Goal: Communication & Community: Connect with others

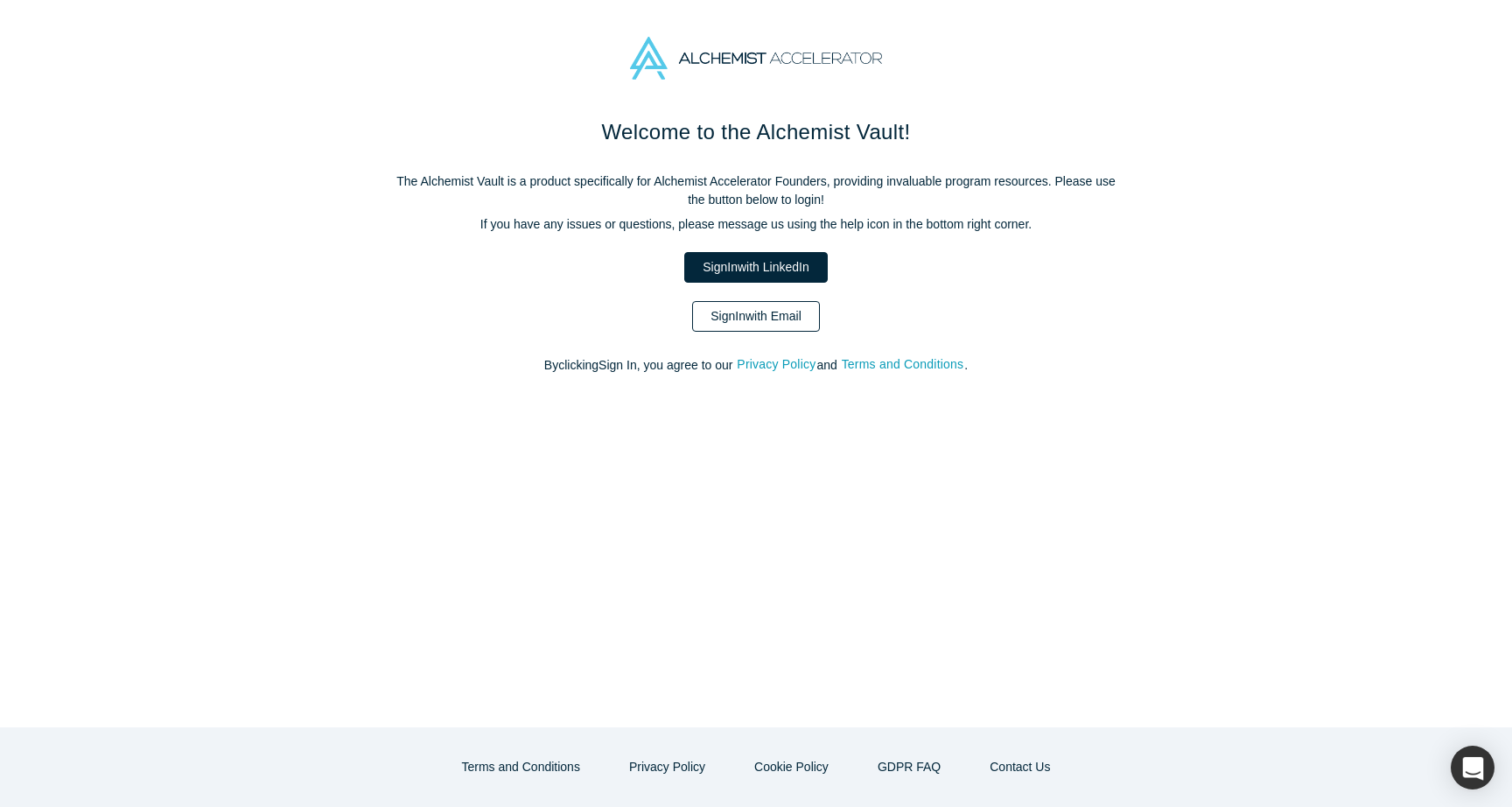
click at [783, 327] on link "Sign In with Email" at bounding box center [756, 316] width 128 height 31
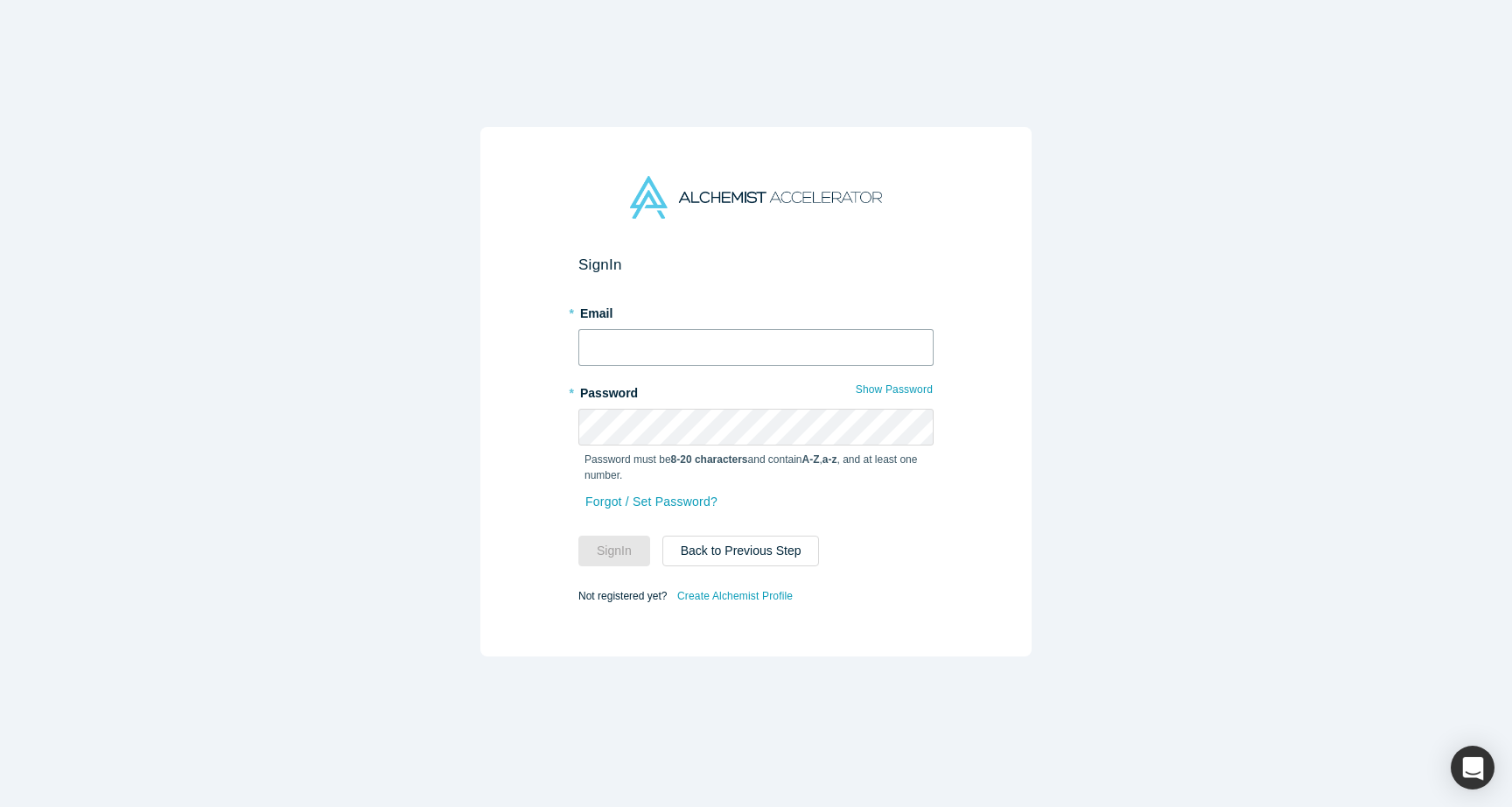
click at [756, 336] on input "text" at bounding box center [756, 347] width 356 height 37
type input "[PERSON_NAME][EMAIL_ADDRESS][DOMAIN_NAME]"
click at [613, 558] on button "Sign In" at bounding box center [614, 551] width 72 height 31
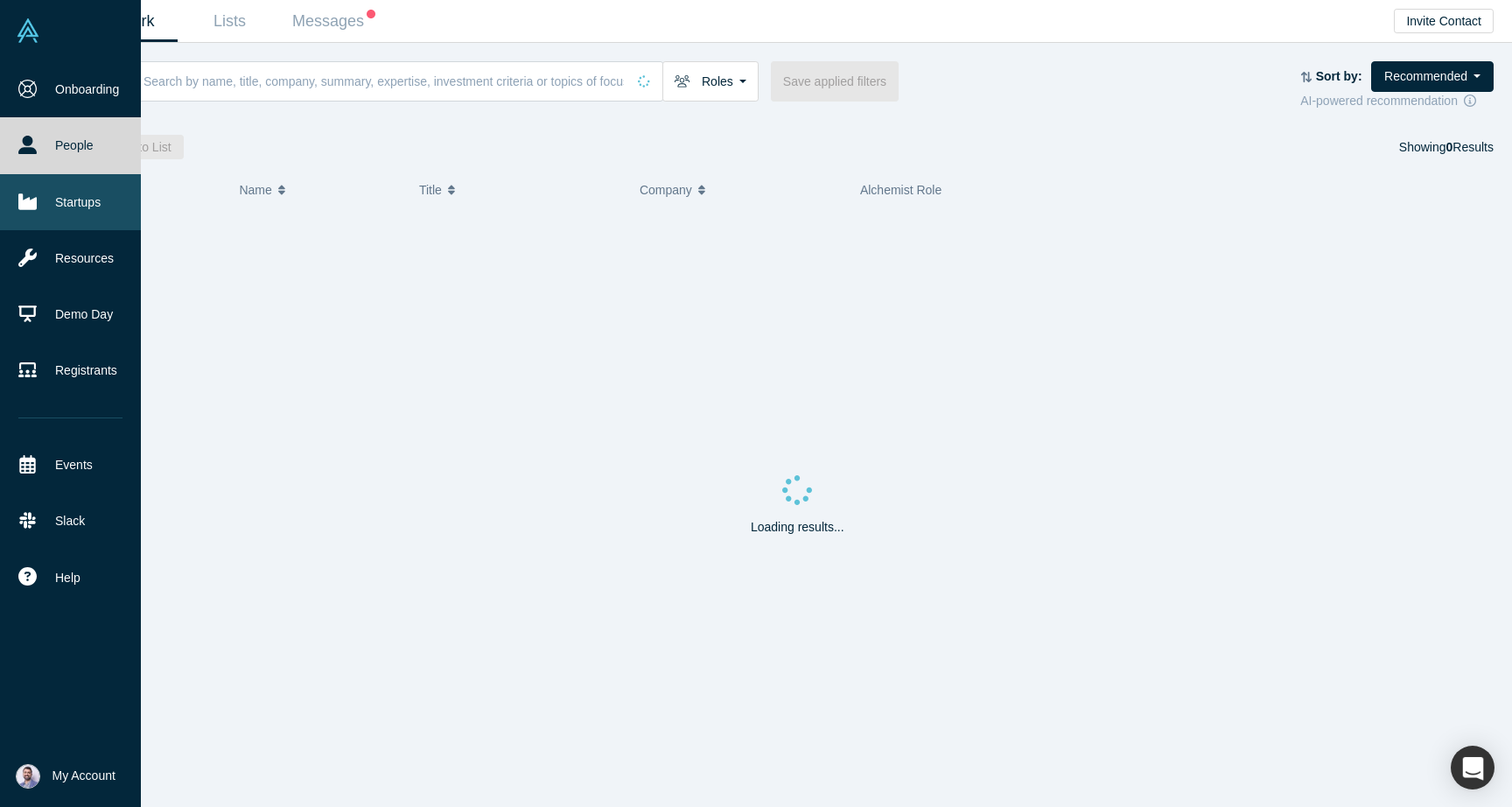
click at [114, 204] on link "Startups" at bounding box center [71, 202] width 141 height 56
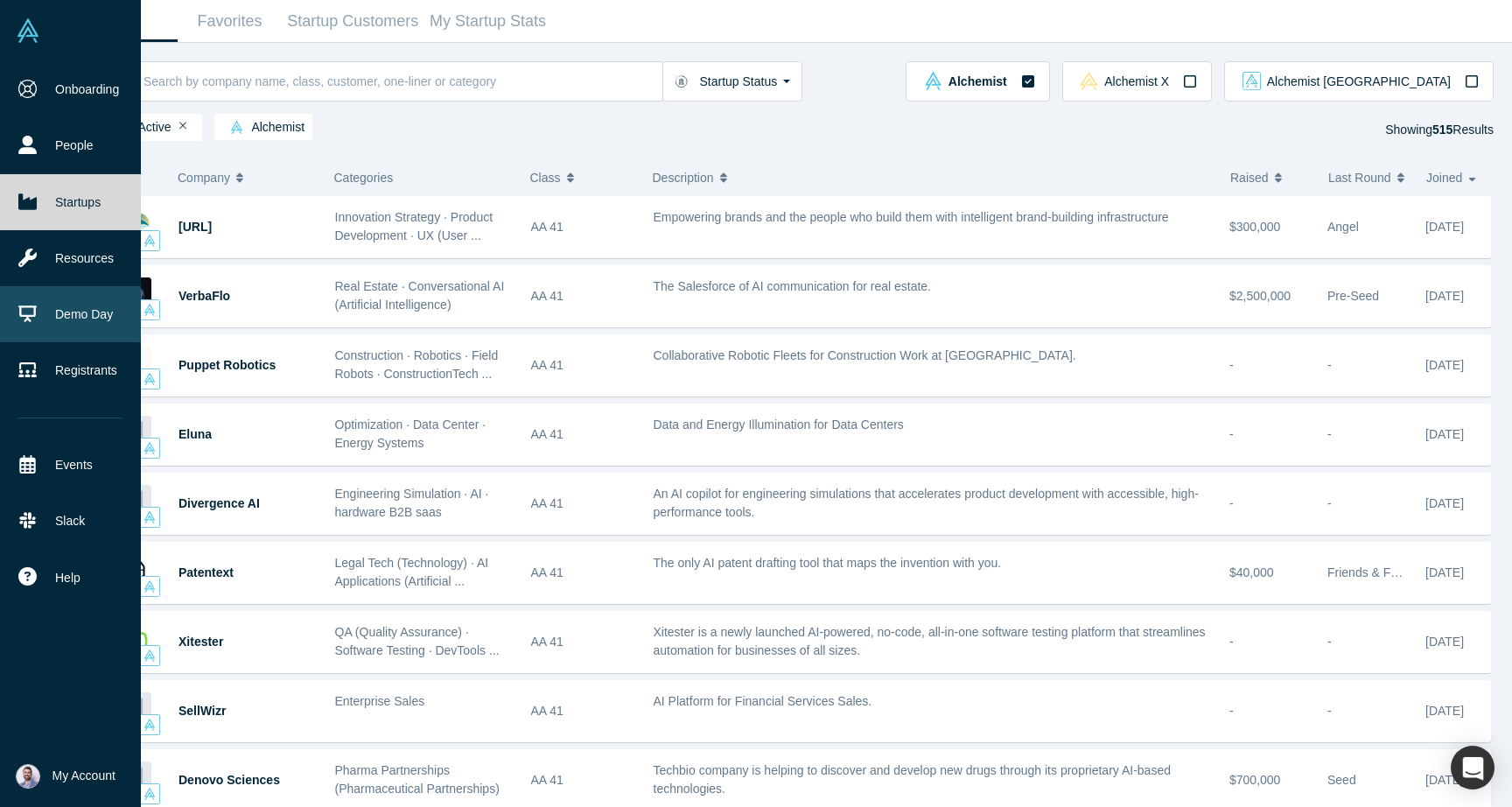
click at [76, 309] on link "Demo Day" at bounding box center [71, 314] width 141 height 56
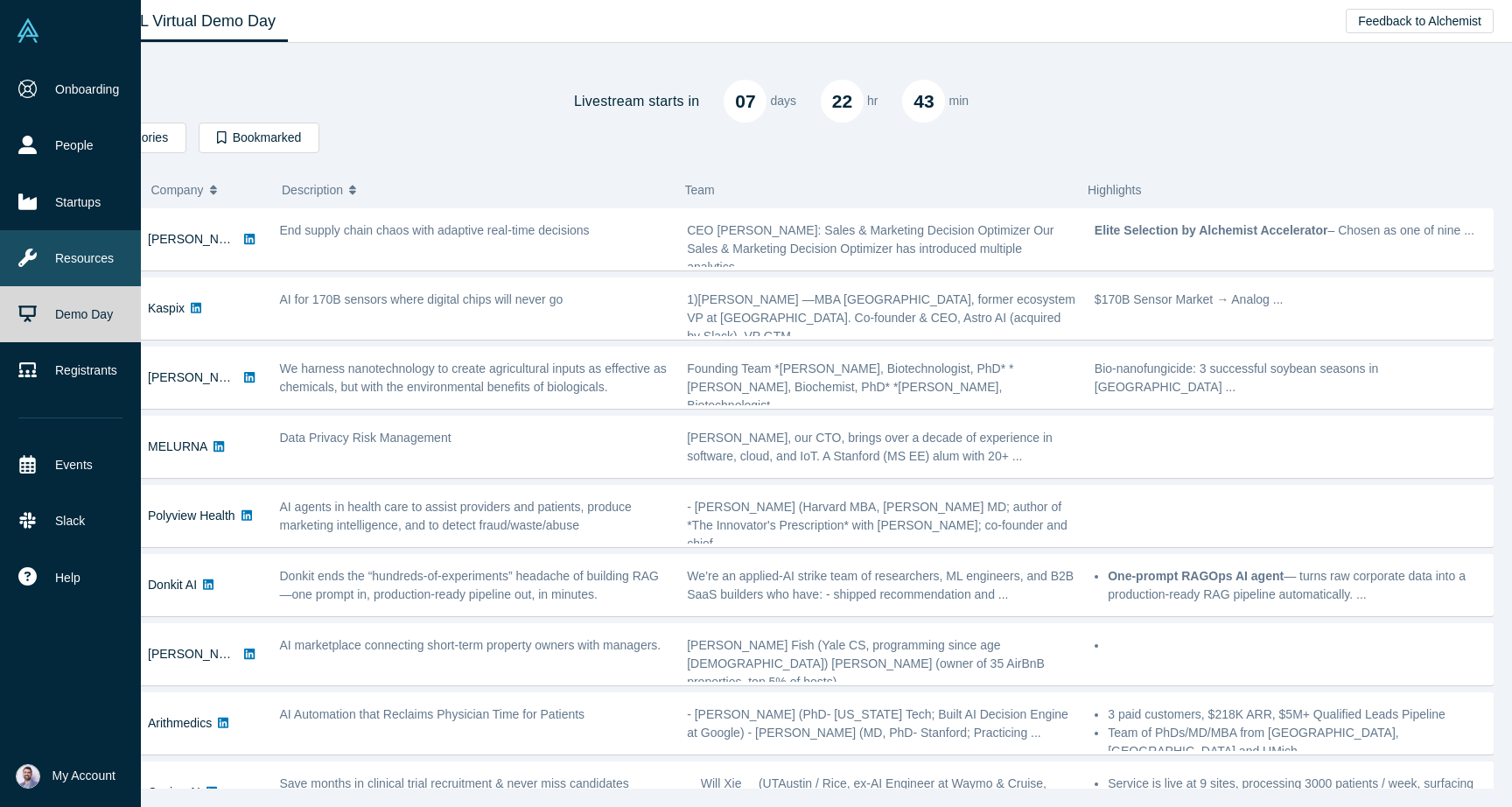
click at [82, 262] on link "Resources" at bounding box center [71, 258] width 141 height 56
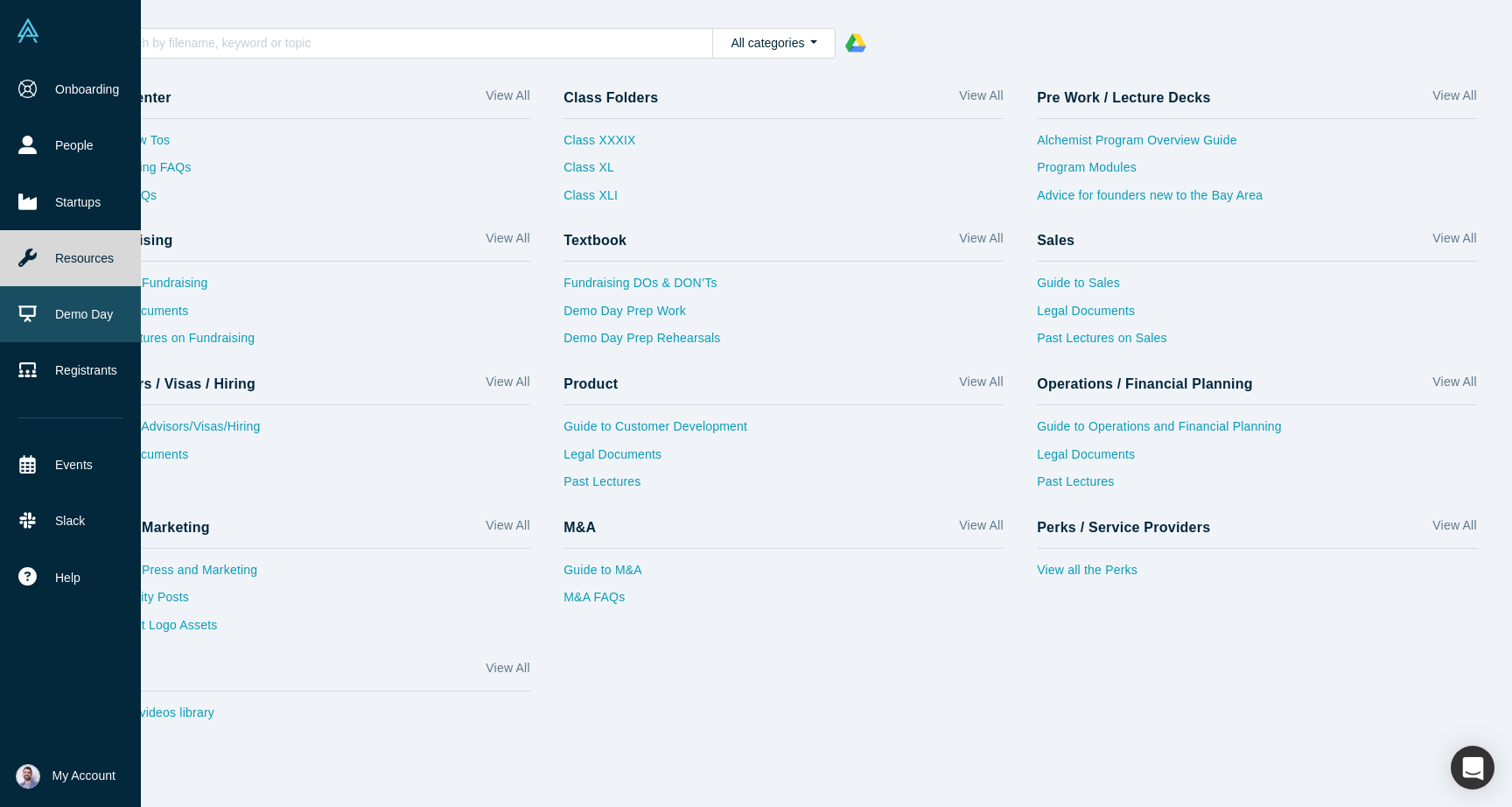
click at [79, 298] on link "Demo Day" at bounding box center [71, 314] width 141 height 56
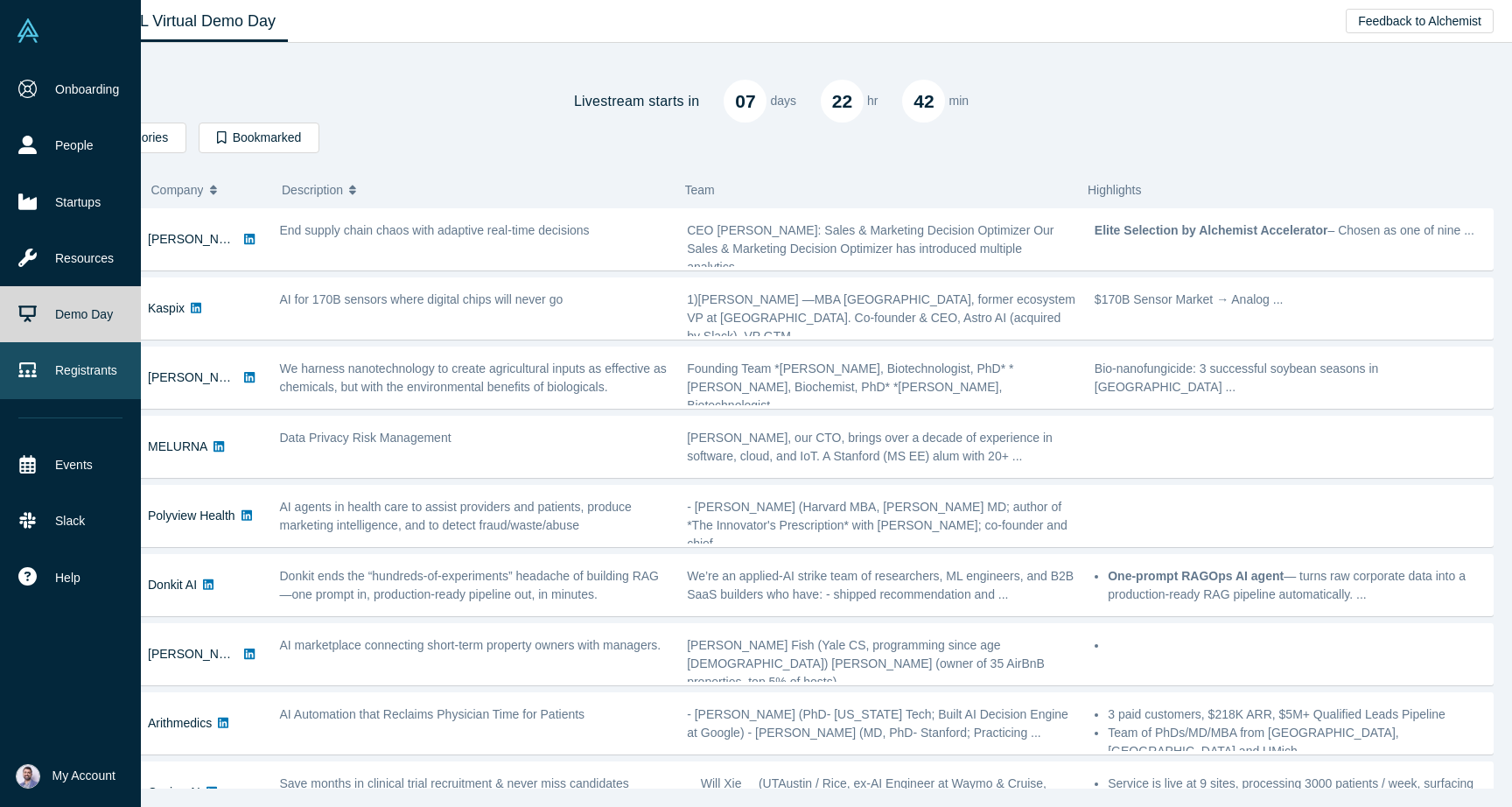
click at [40, 379] on link "Registrants" at bounding box center [71, 370] width 141 height 56
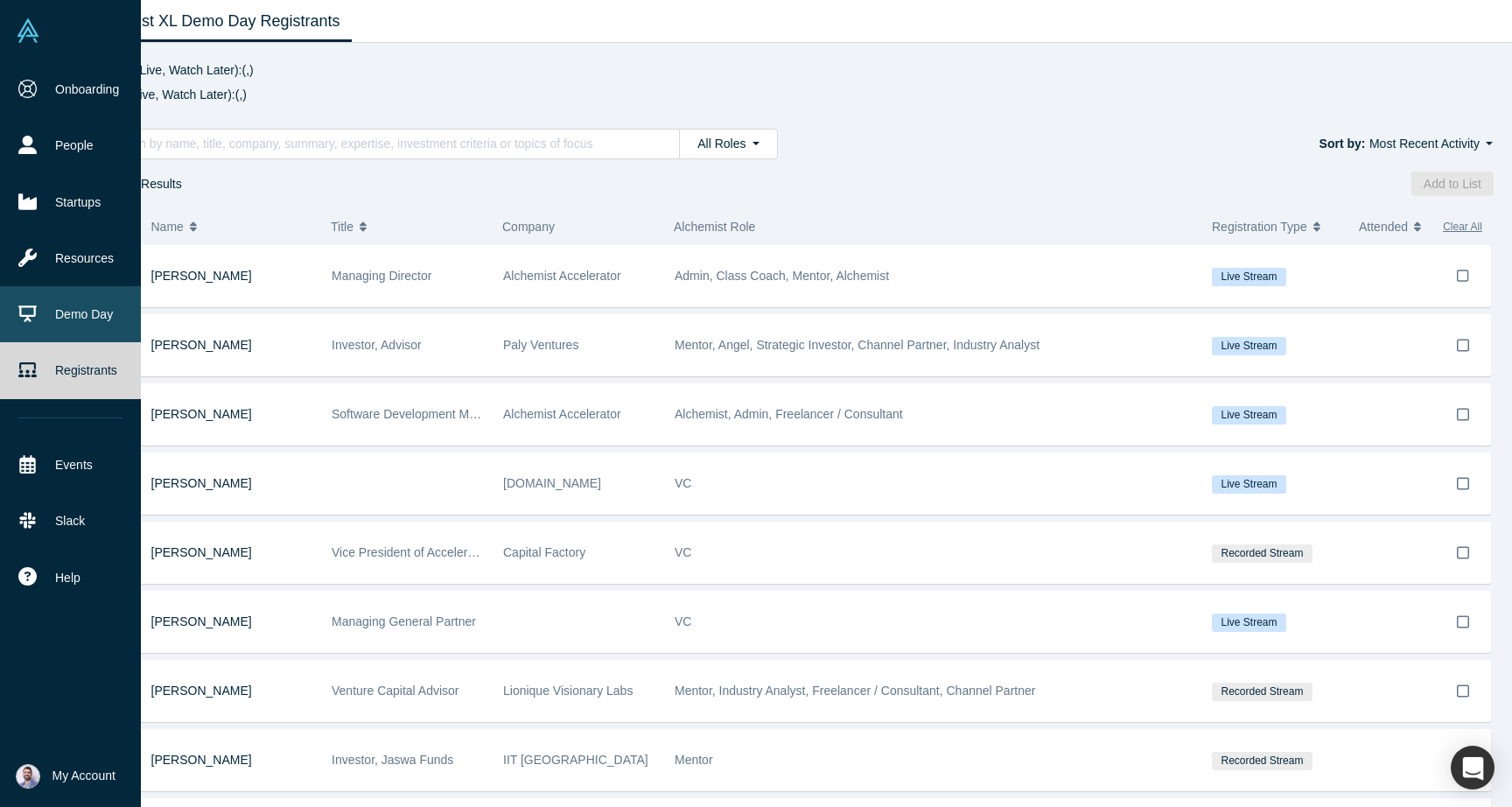
click at [34, 325] on link "Demo Day" at bounding box center [71, 314] width 141 height 56
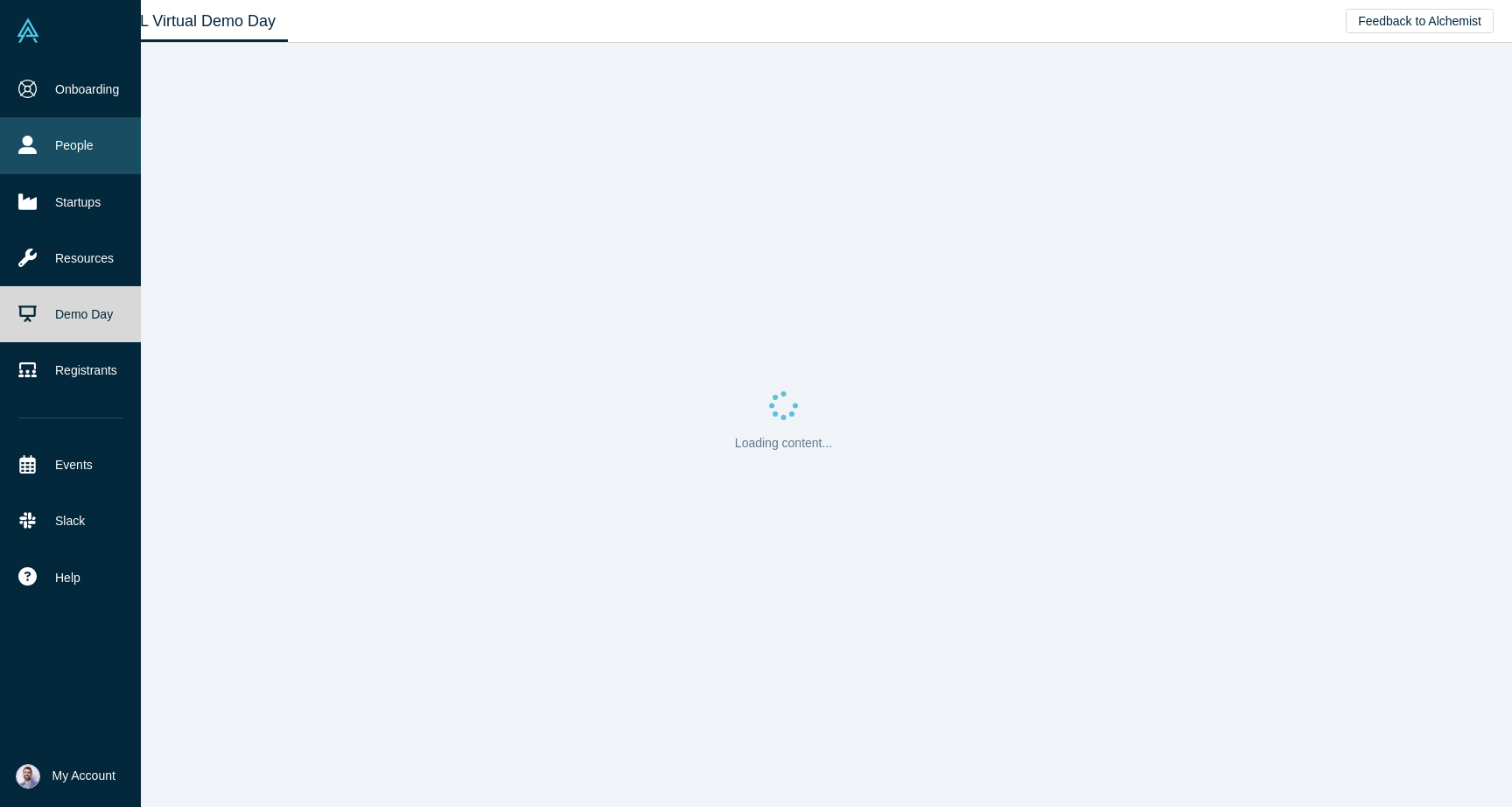
click at [97, 150] on link "People" at bounding box center [71, 145] width 141 height 56
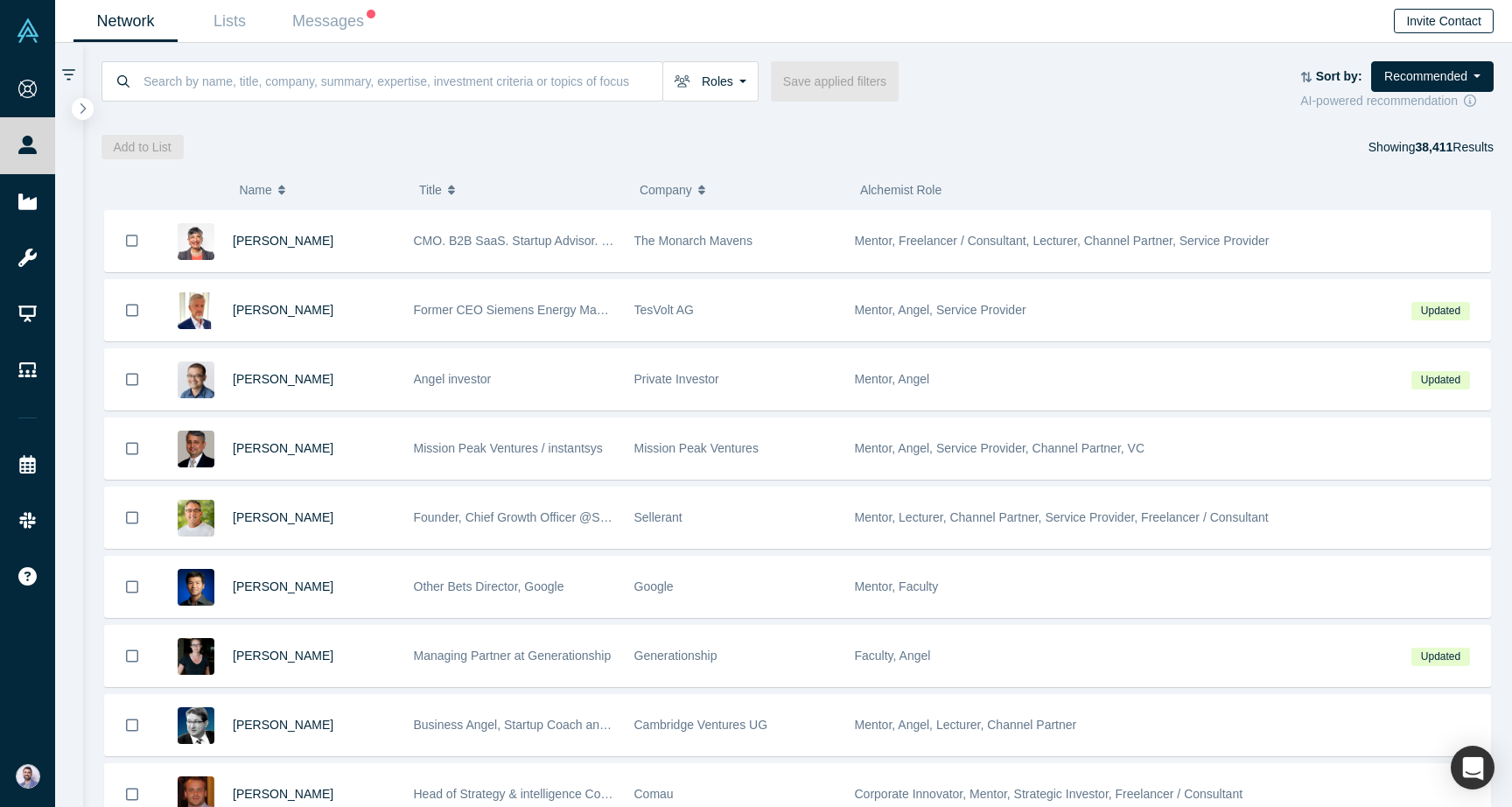
click at [1452, 19] on button "Invite Contact" at bounding box center [1443, 21] width 99 height 25
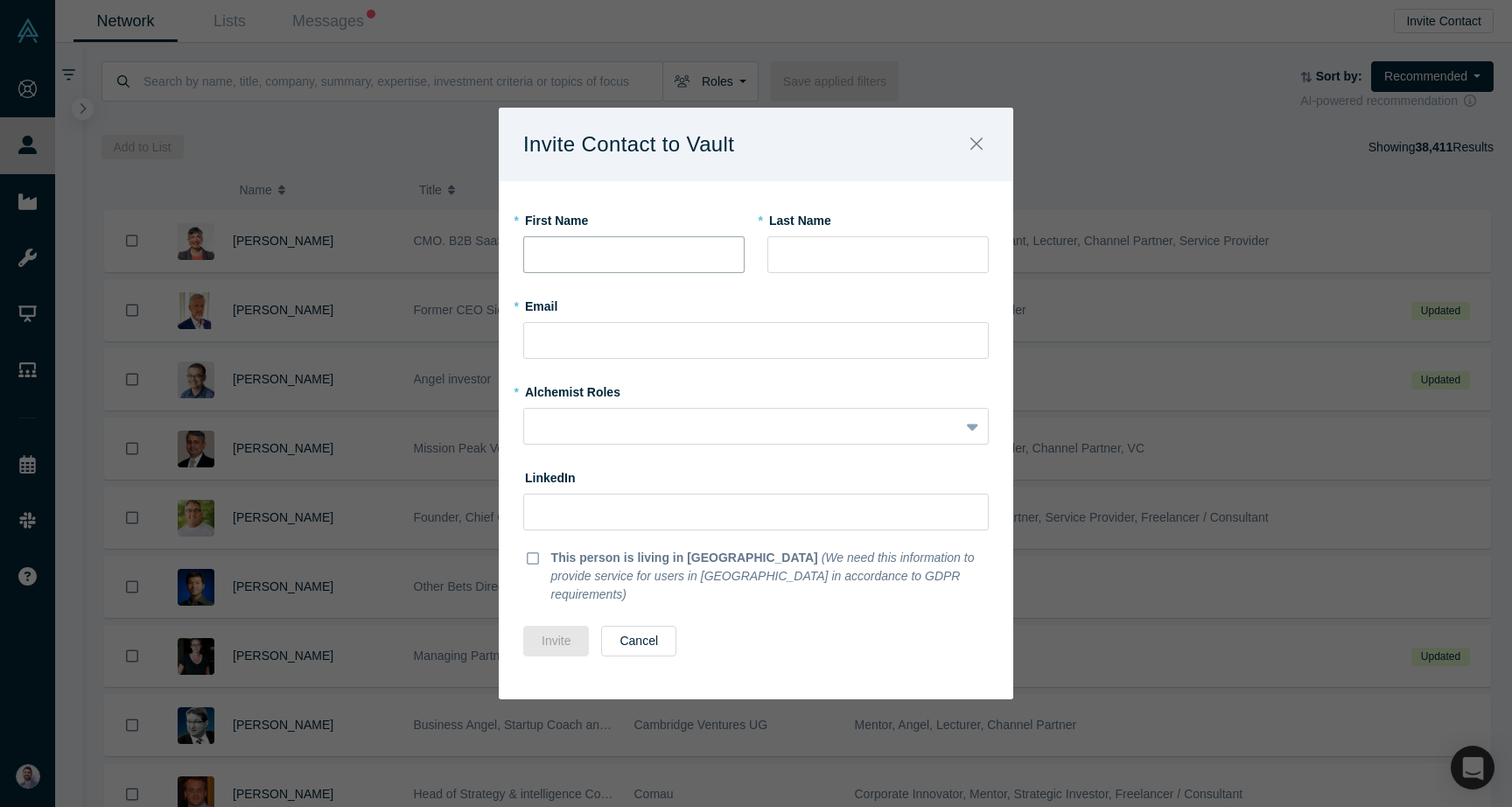
click at [636, 268] on input "text" at bounding box center [634, 254] width 222 height 37
type input "Javed"
type input "[PERSON_NAME]"
click at [688, 336] on input "text" at bounding box center [756, 340] width 466 height 37
paste input "[EMAIL_ADDRESS][DOMAIN_NAME]"
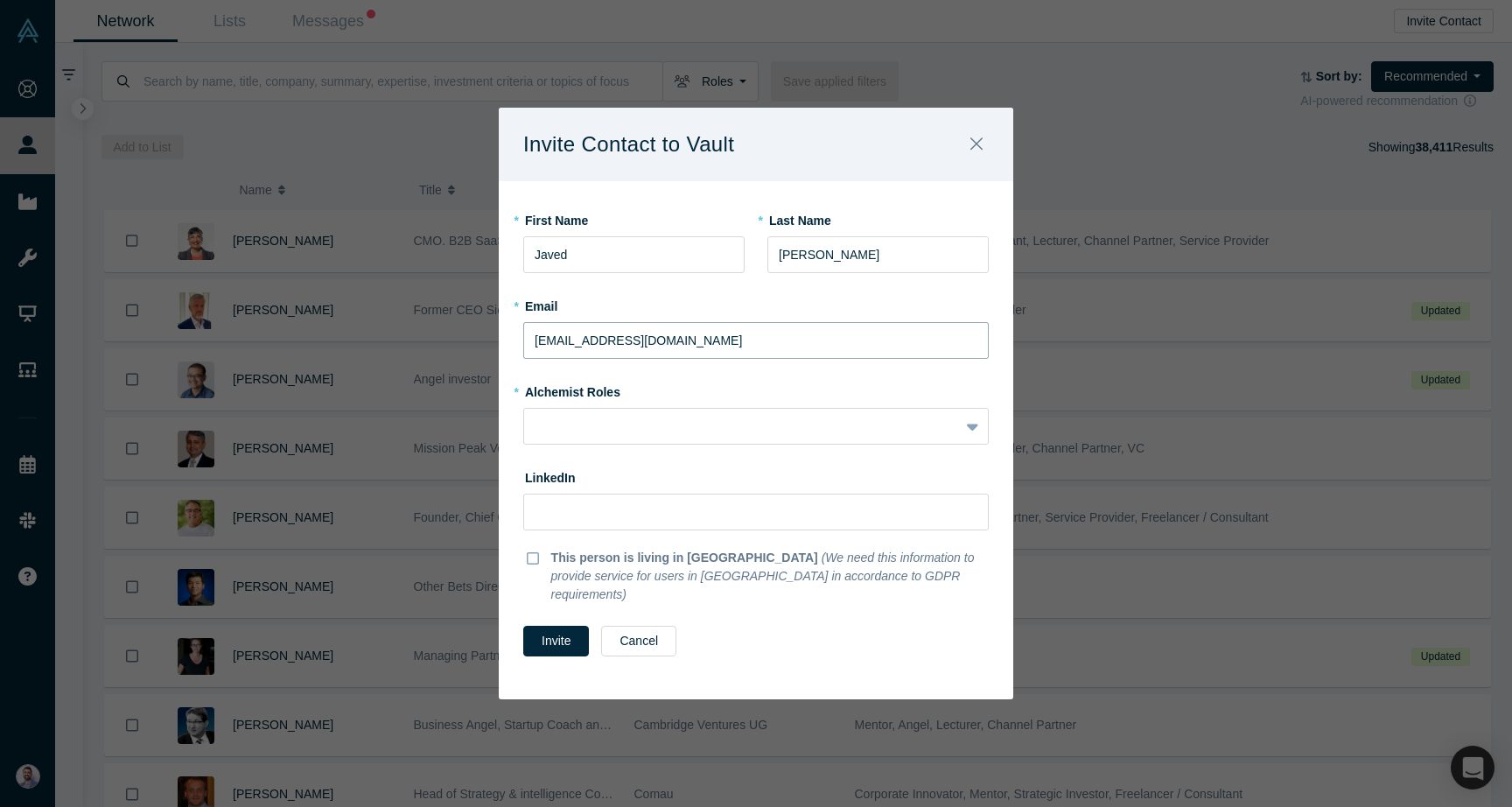
type input "[EMAIL_ADDRESS][DOMAIN_NAME]"
click at [686, 459] on fieldset "* First Name Javed * Last Name [PERSON_NAME] * Email [EMAIL_ADDRESS][DOMAIN_NAM…" at bounding box center [756, 412] width 466 height 414
click at [687, 437] on div at bounding box center [741, 426] width 410 height 22
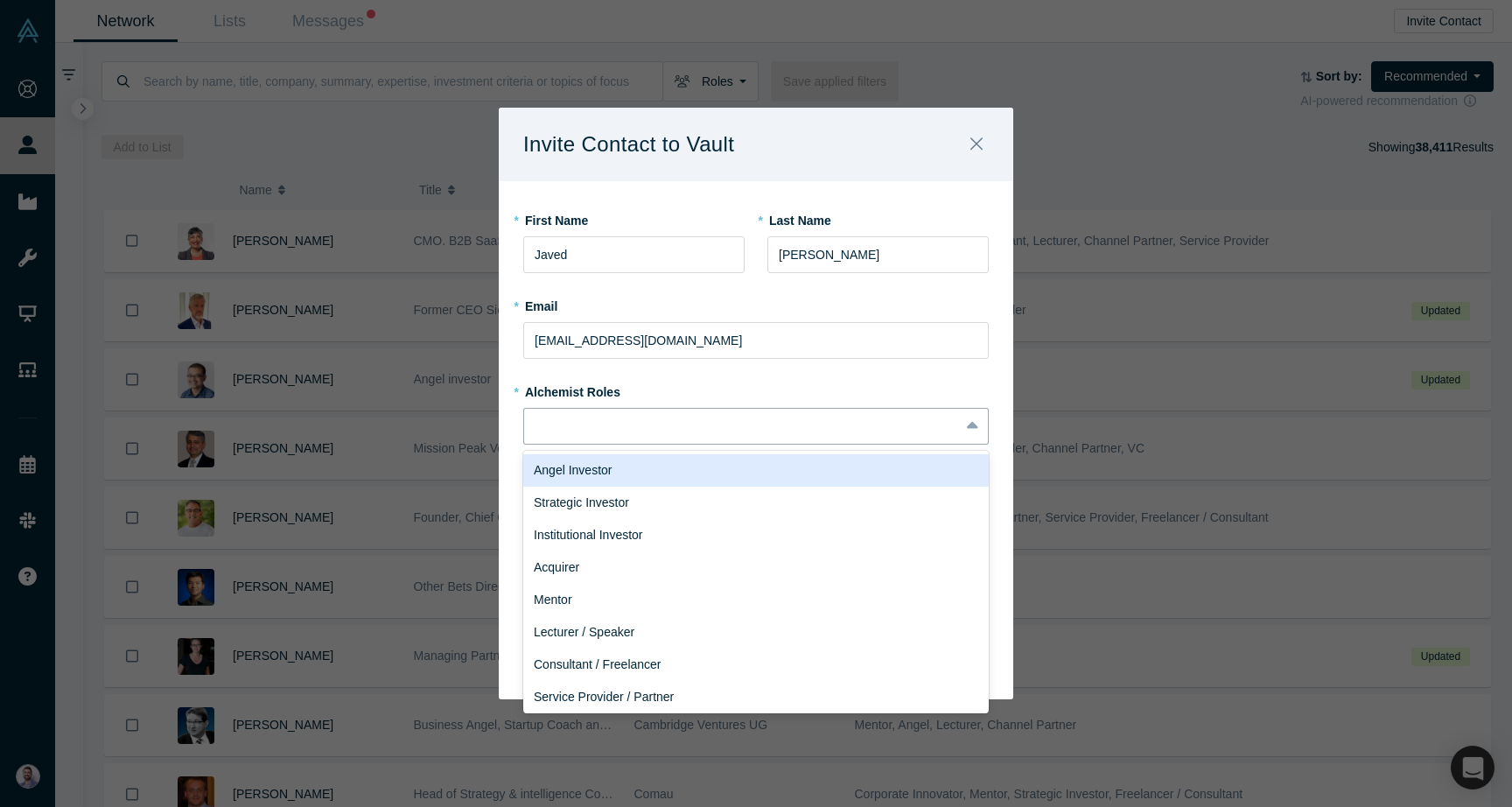
click at [658, 487] on div "Angel Investor" at bounding box center [756, 470] width 466 height 33
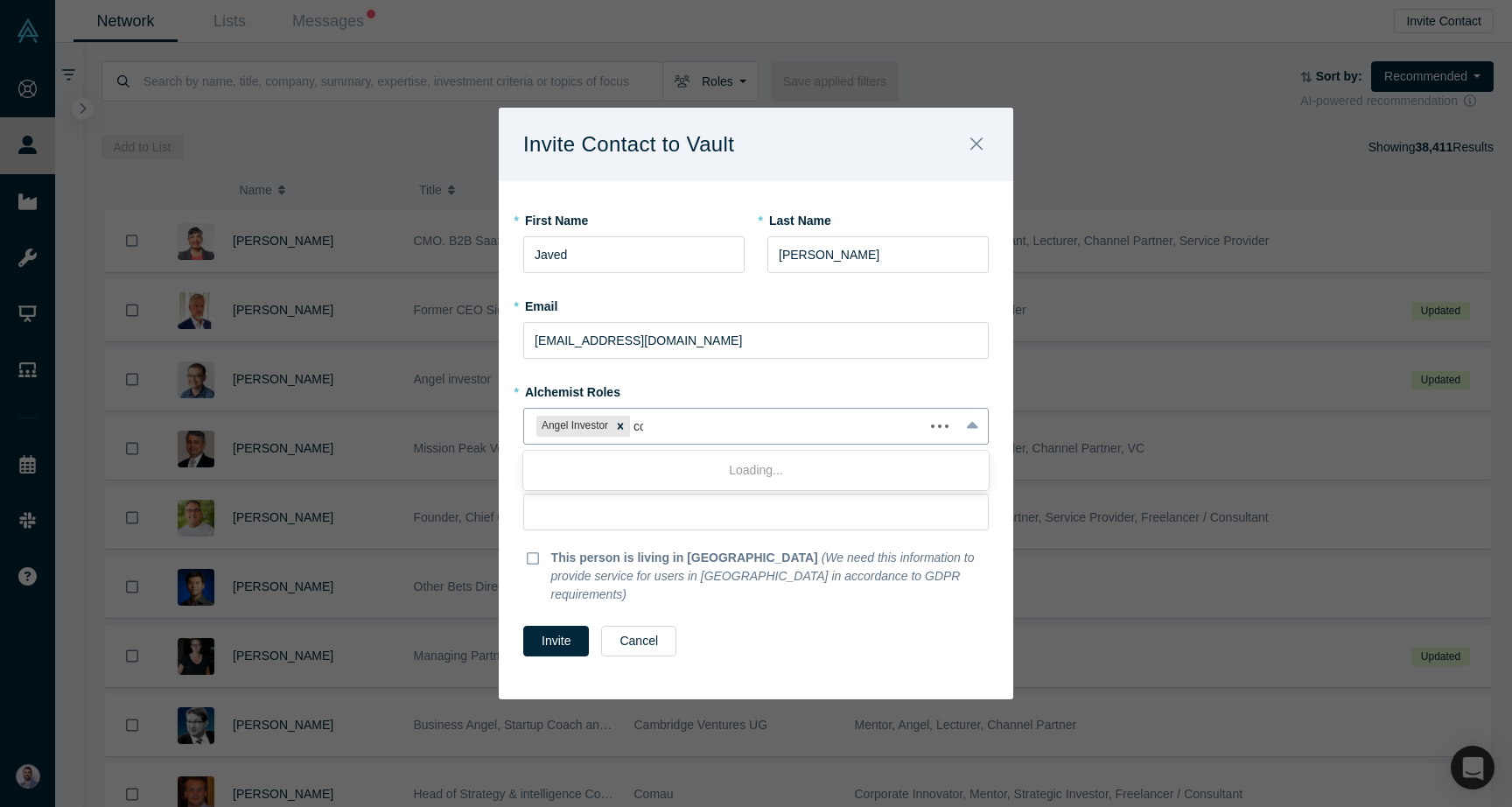
type input "coach"
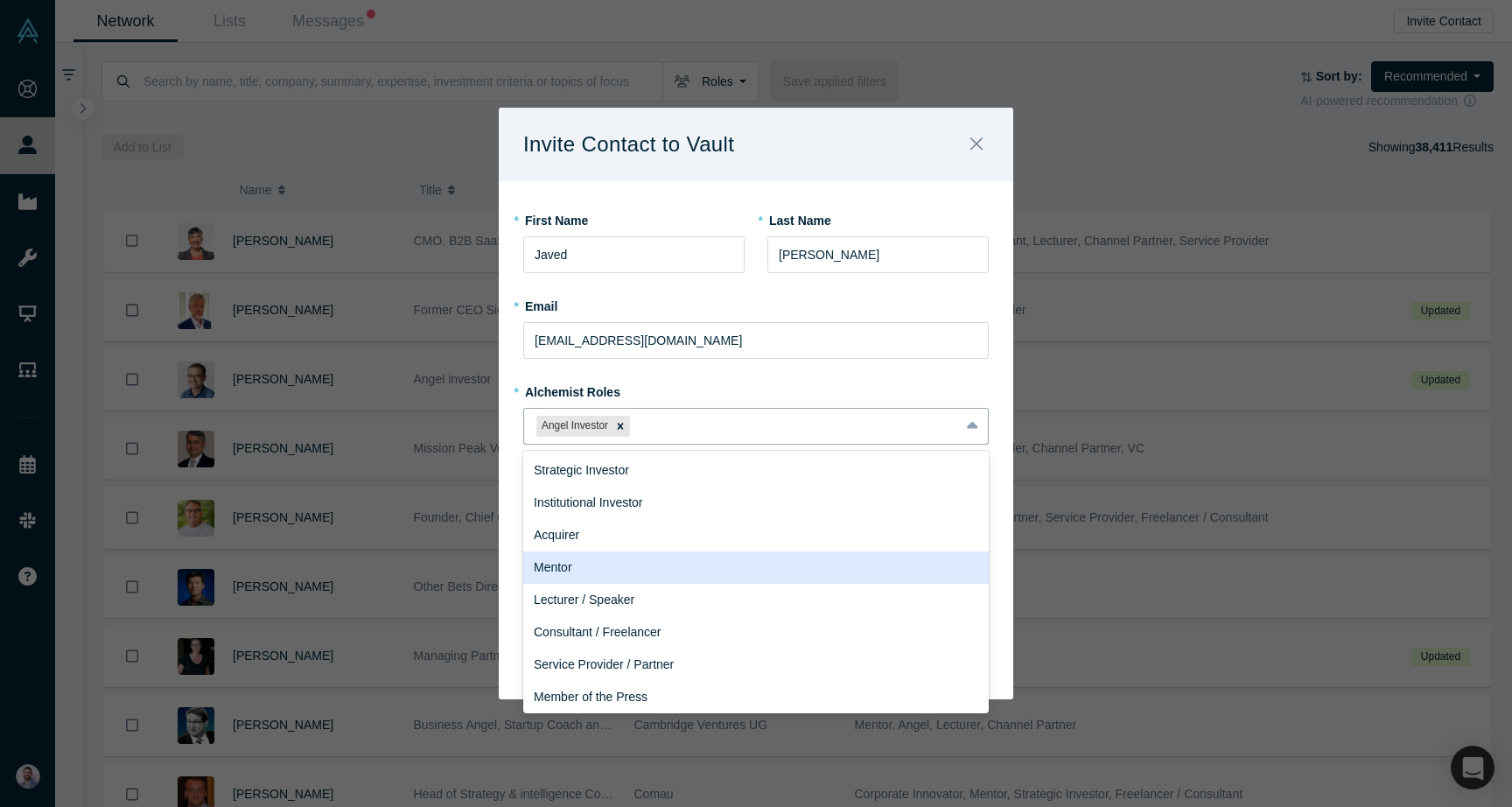
click at [658, 575] on div "Mentor" at bounding box center [756, 567] width 466 height 33
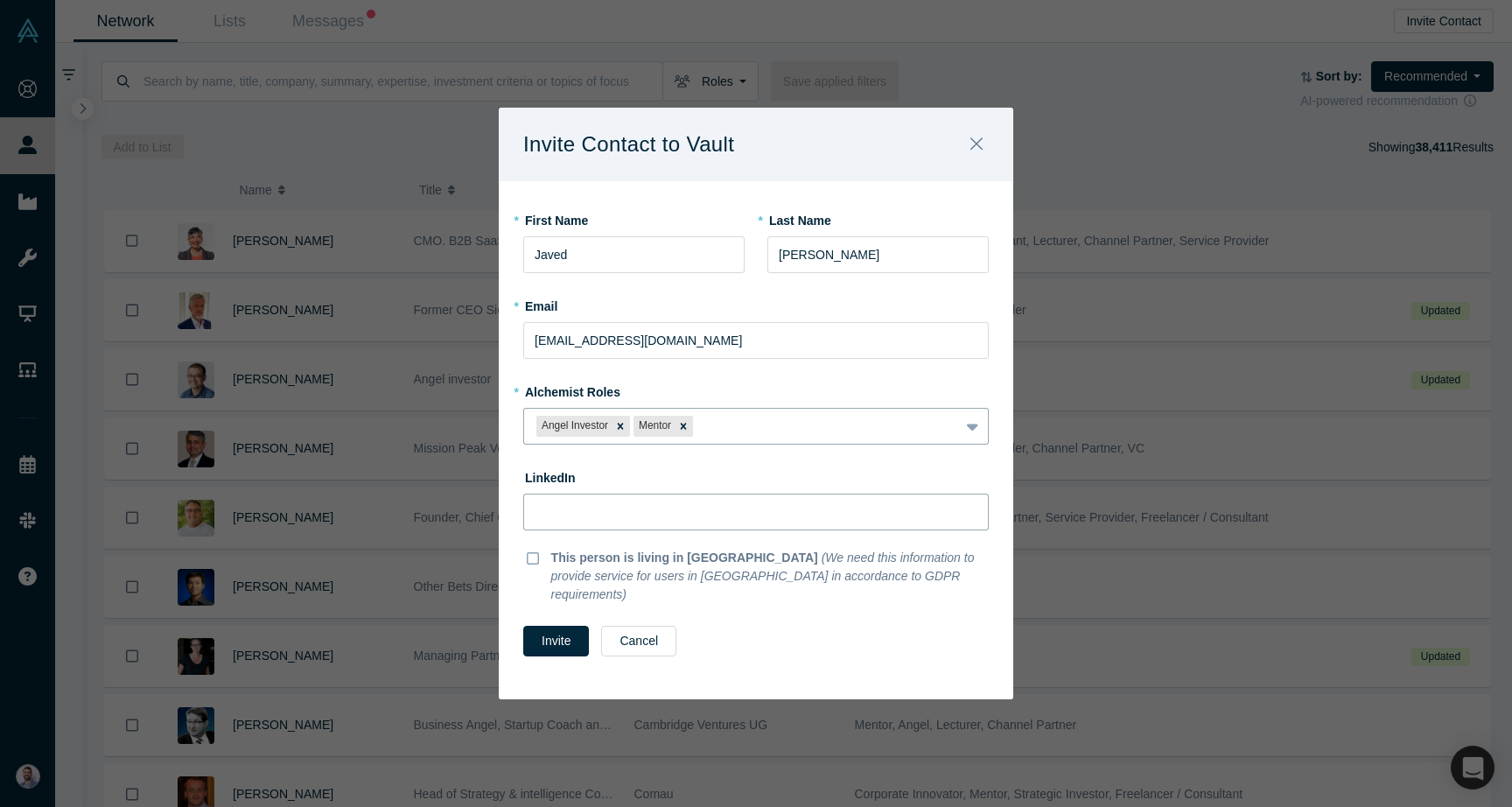
click at [679, 516] on input at bounding box center [756, 512] width 466 height 37
paste input "[URL][DOMAIN_NAME]"
type input "[URL][DOMAIN_NAME]"
click at [549, 636] on button "Invite" at bounding box center [556, 641] width 66 height 31
